Goal: Check status: Check status

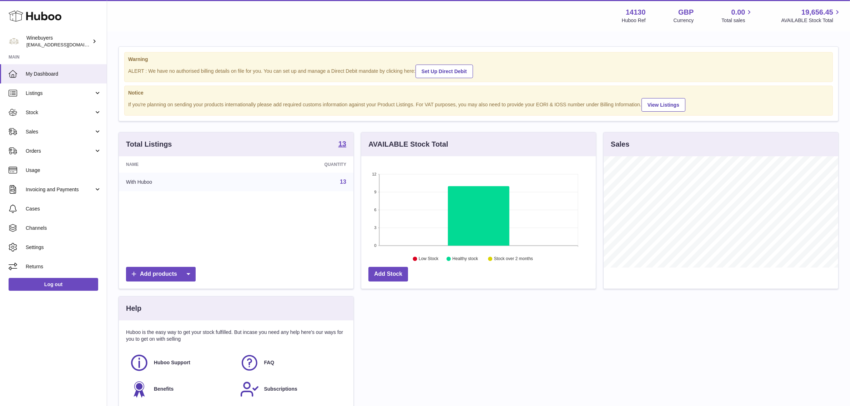
scroll to position [111, 235]
click at [52, 145] on link "Orders" at bounding box center [53, 150] width 107 height 19
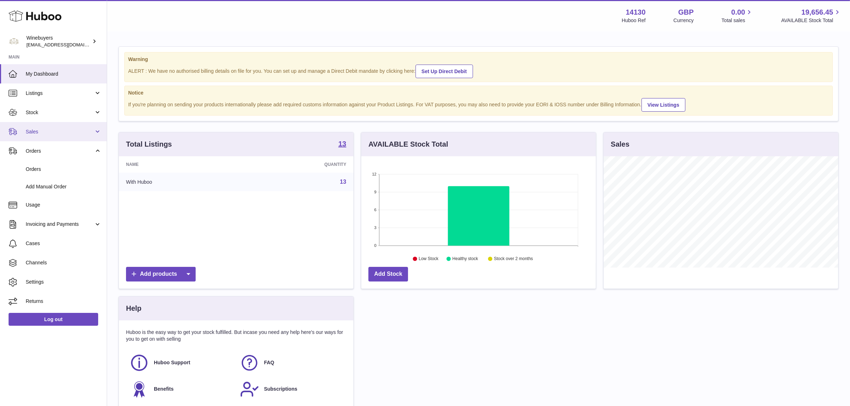
click at [52, 130] on span "Sales" at bounding box center [60, 132] width 68 height 7
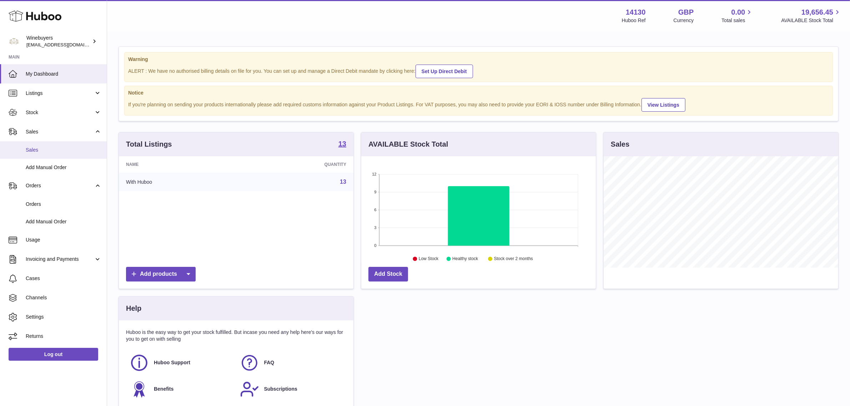
click at [52, 147] on span "Sales" at bounding box center [64, 150] width 76 height 7
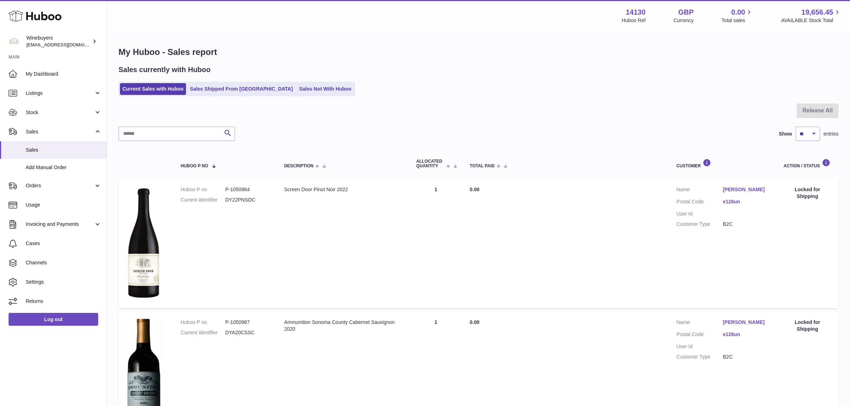
click at [308, 95] on ul "Current Sales with Huboo Sales Shipped From Huboo Sales Not With Huboo" at bounding box center [237, 89] width 237 height 15
click at [57, 193] on link "Orders" at bounding box center [53, 185] width 107 height 19
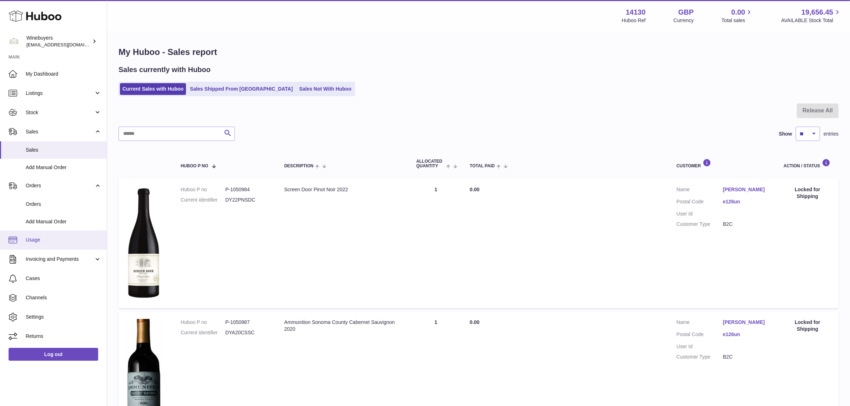
click at [36, 241] on span "Usage" at bounding box center [64, 240] width 76 height 7
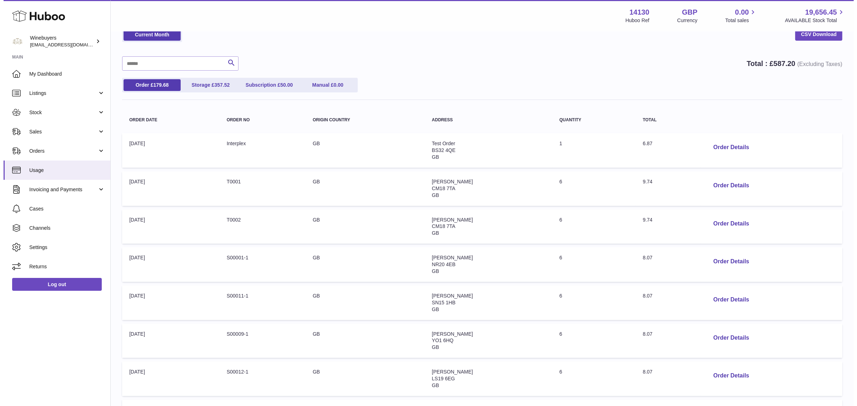
scroll to position [89, 0]
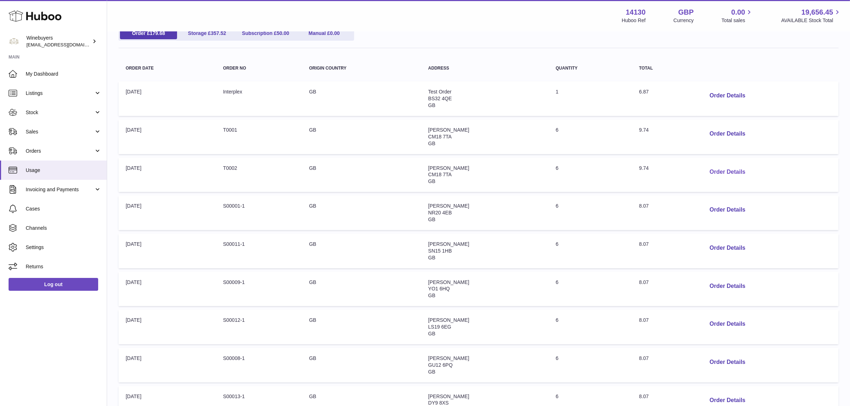
click at [729, 174] on button "Order Details" at bounding box center [727, 172] width 47 height 15
click at [721, 248] on button "Order Details" at bounding box center [727, 248] width 47 height 15
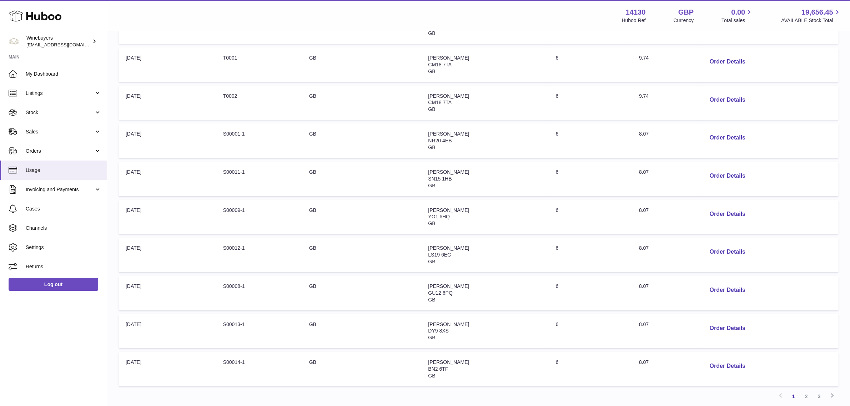
scroll to position [220, 0]
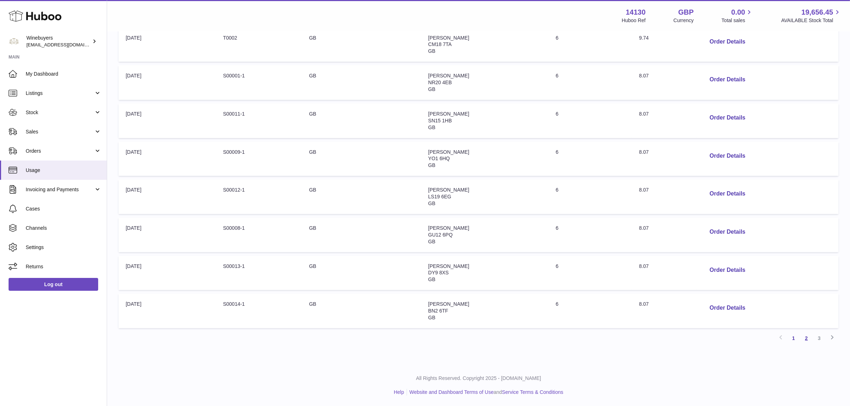
click at [802, 336] on link "2" at bounding box center [806, 338] width 13 height 13
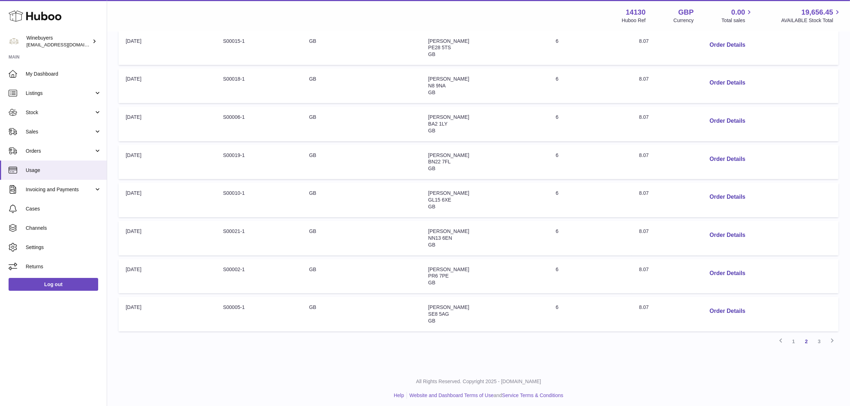
scroll to position [220, 0]
